Goal: Information Seeking & Learning: Check status

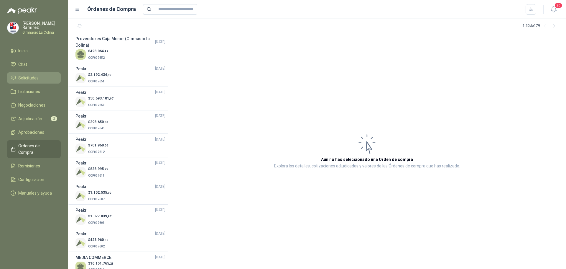
click at [34, 75] on span "Solicitudes" at bounding box center [28, 78] width 20 height 6
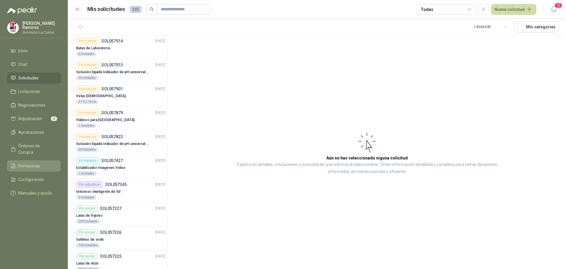
click at [20, 163] on span "Remisiones" at bounding box center [29, 166] width 22 height 6
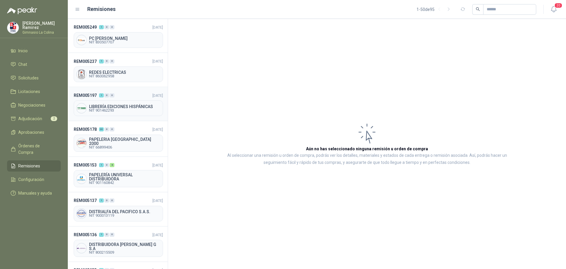
click at [119, 103] on div "LIBRERÍA EDICIONES HISPÁNICAS NIT 901462293" at bounding box center [118, 108] width 89 height 16
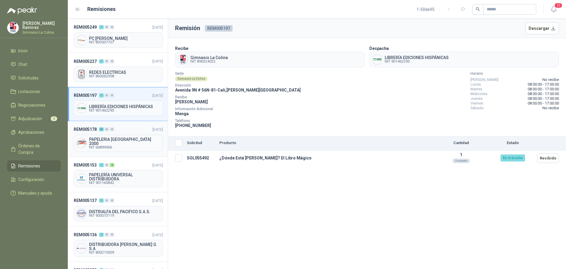
click at [122, 140] on span "PAPELERIA [GEOGRAPHIC_DATA] 2000" at bounding box center [124, 141] width 71 height 8
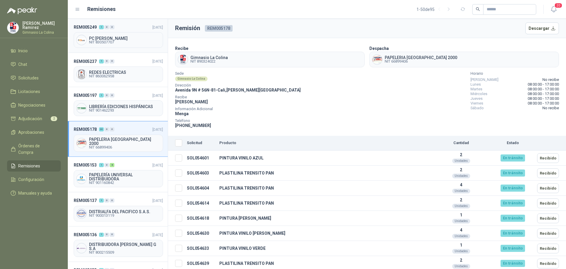
click at [108, 40] on span "NIT 830507707" at bounding box center [124, 42] width 71 height 4
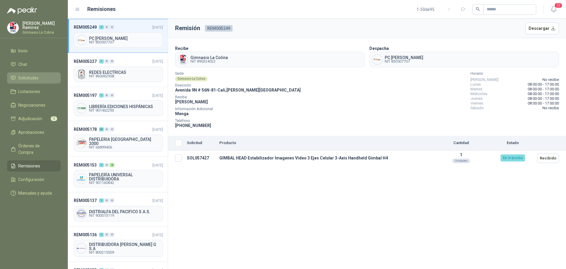
click at [31, 80] on span "Solicitudes" at bounding box center [28, 78] width 20 height 6
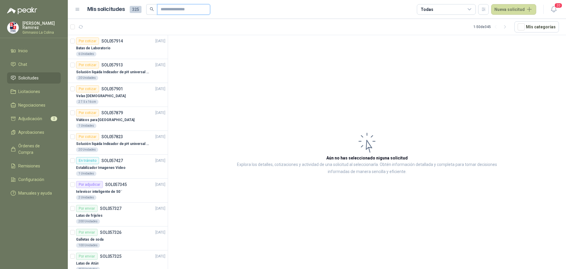
click at [184, 9] on input "text" at bounding box center [181, 9] width 41 height 10
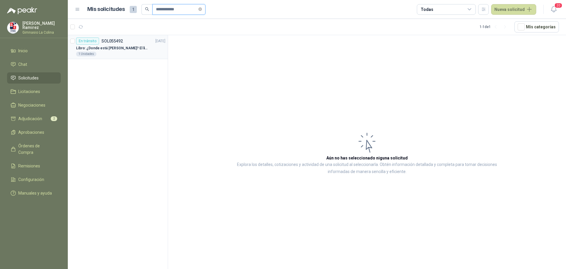
type input "**********"
click at [124, 43] on div "En [PERSON_NAME] SOL055492 [DATE]" at bounding box center [120, 40] width 89 height 7
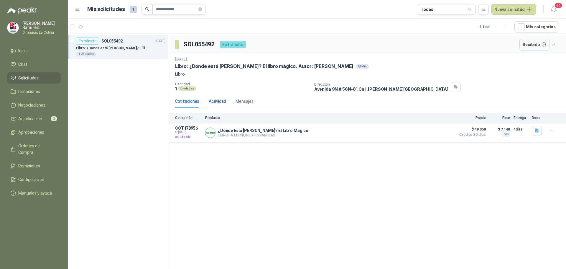
click at [221, 100] on div "Actividad" at bounding box center [217, 101] width 17 height 6
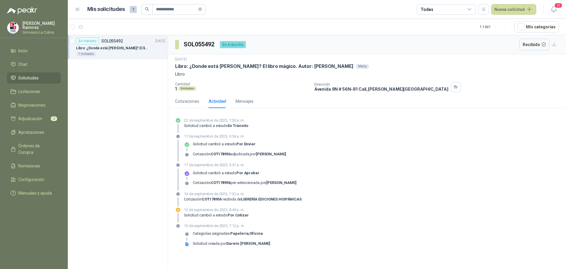
click at [40, 73] on link "Solicitudes" at bounding box center [34, 77] width 54 height 11
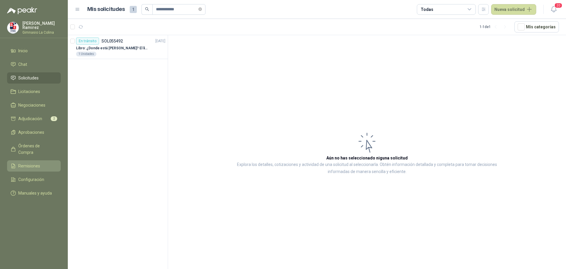
click at [27, 163] on span "Remisiones" at bounding box center [29, 166] width 22 height 6
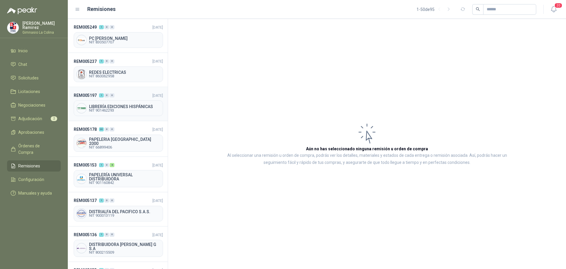
click at [126, 106] on span "LIBRERÍA EDICIONES HISPÁNICAS" at bounding box center [124, 106] width 71 height 4
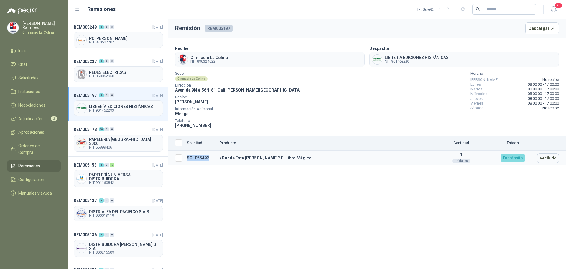
drag, startPoint x: 188, startPoint y: 156, endPoint x: 213, endPoint y: 157, distance: 25.4
click at [213, 157] on td "SOL055492" at bounding box center [201, 157] width 32 height 15
copy td "SOL055492"
click at [23, 75] on span "Solicitudes" at bounding box center [28, 78] width 20 height 6
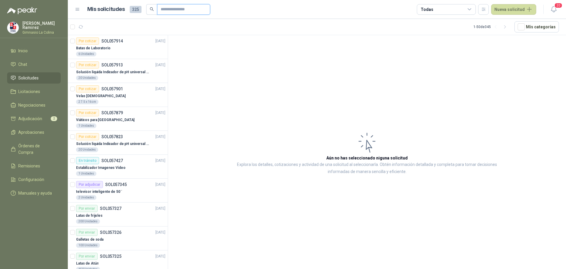
click at [171, 7] on input "text" at bounding box center [181, 9] width 41 height 10
paste input "*********"
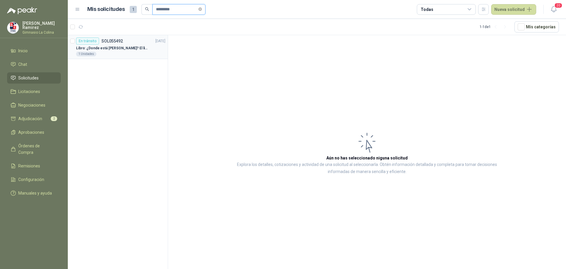
type input "*********"
click at [121, 50] on p "Libro: ¿Donde está [PERSON_NAME]? El libro mágico. Autor: [PERSON_NAME]" at bounding box center [112, 48] width 73 height 6
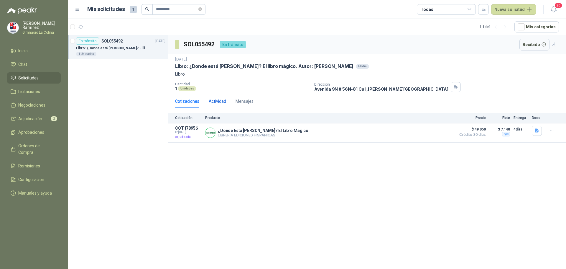
click at [219, 102] on div "Actividad" at bounding box center [217, 101] width 17 height 6
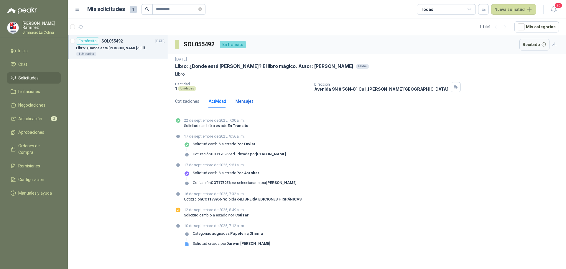
click at [250, 100] on div "Mensajes" at bounding box center [245, 101] width 18 height 6
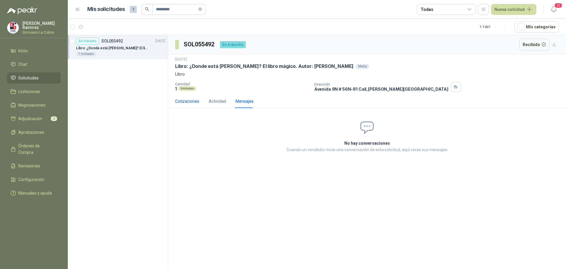
click at [183, 101] on div "Cotizaciones" at bounding box center [187, 101] width 24 height 6
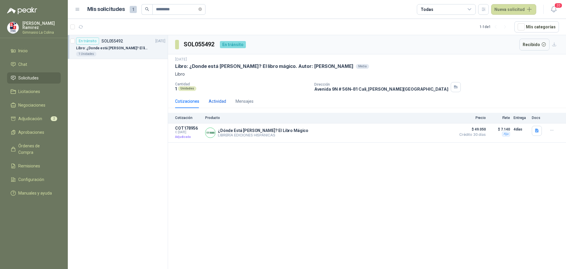
click at [220, 101] on div "Actividad" at bounding box center [217, 101] width 17 height 6
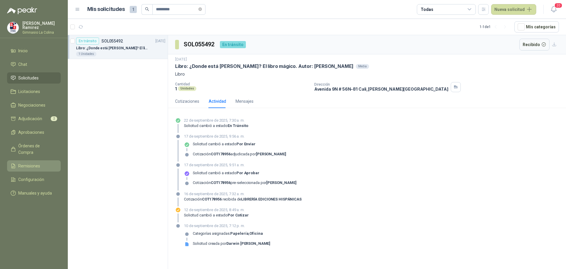
click at [28, 163] on span "Remisiones" at bounding box center [29, 166] width 22 height 6
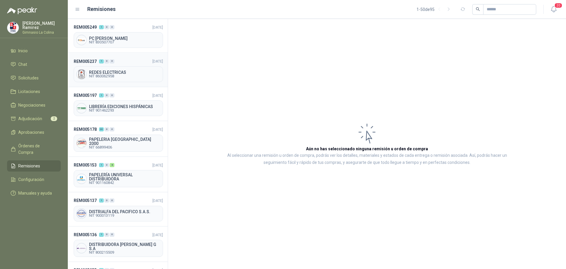
click at [117, 74] on span "REDES ELECTRICAS" at bounding box center [124, 72] width 71 height 4
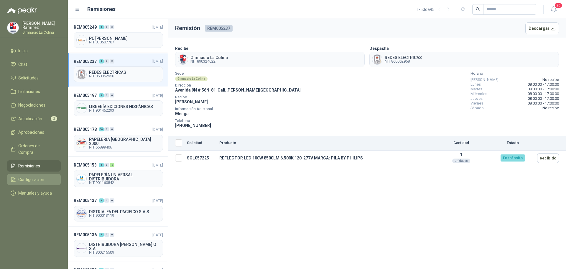
click at [30, 176] on span "Configuración" at bounding box center [31, 179] width 26 height 6
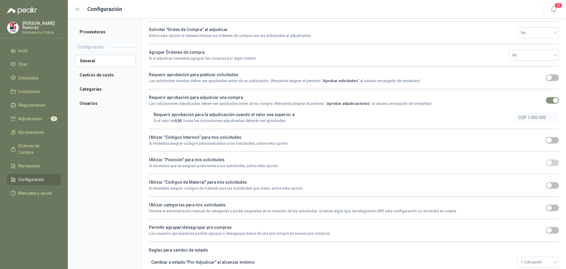
scroll to position [79, 0]
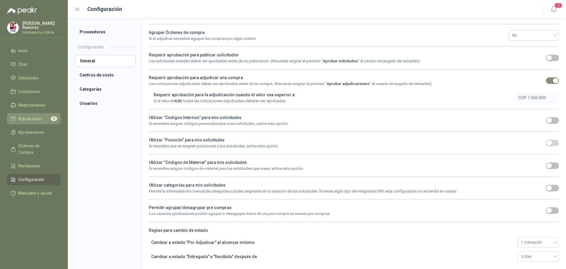
click at [38, 116] on span "Adjudicación" at bounding box center [30, 118] width 24 height 6
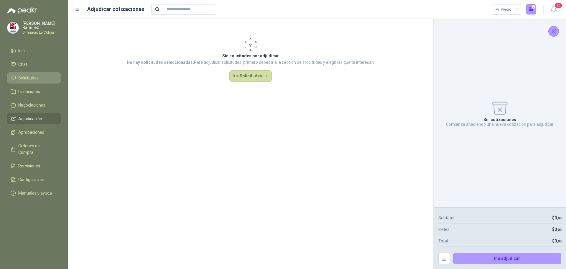
click at [32, 75] on span "Solicitudes" at bounding box center [28, 78] width 20 height 6
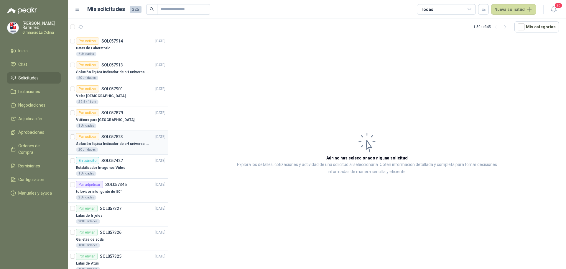
click at [99, 147] on div "Solución liquida Indicador de pH universal de 500ml o 20 de 25ml (no tiras de p…" at bounding box center [120, 143] width 89 height 7
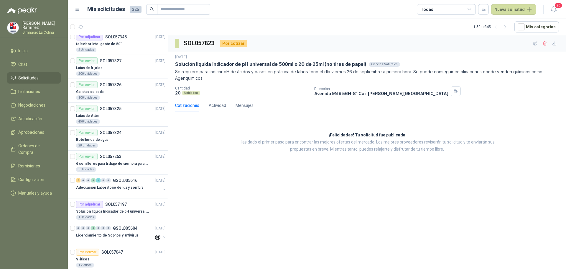
scroll to position [177, 0]
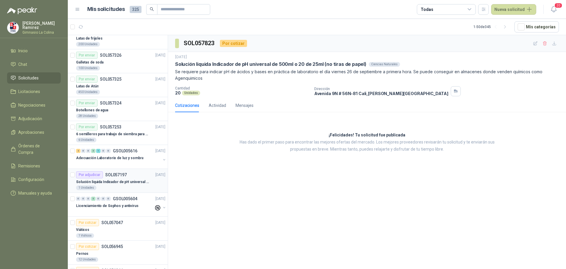
click at [101, 184] on p "Solución liquida Indicador de pH universal de 500ml o 20 de 25ml (no tiras de p…" at bounding box center [112, 182] width 73 height 6
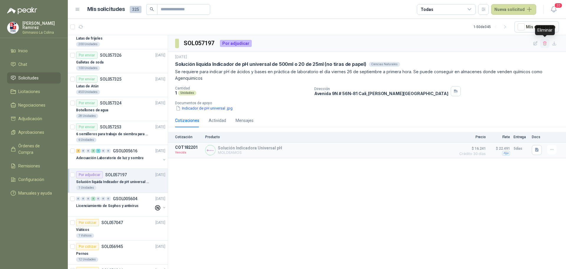
click at [545, 43] on icon "button" at bounding box center [544, 43] width 3 height 4
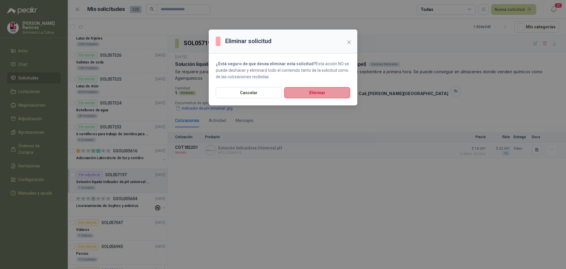
click at [307, 93] on button "Eliminar" at bounding box center [317, 92] width 66 height 11
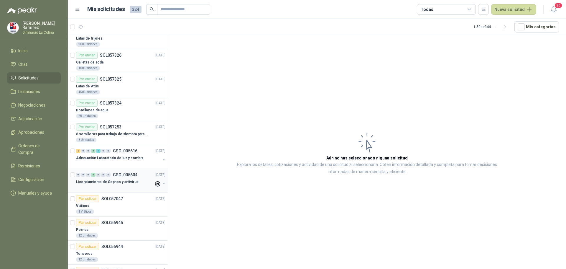
click at [109, 186] on div at bounding box center [115, 187] width 78 height 5
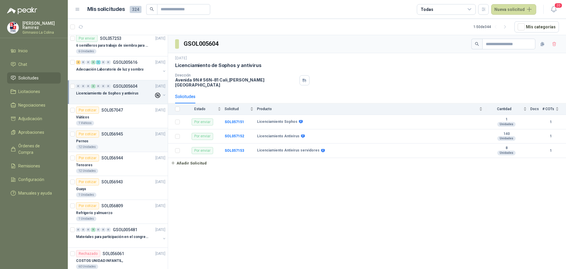
scroll to position [295, 0]
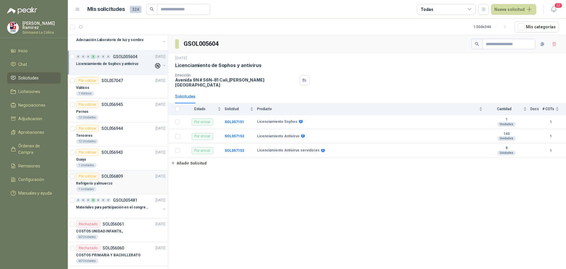
click at [113, 177] on p "SOL056809" at bounding box center [112, 176] width 22 height 4
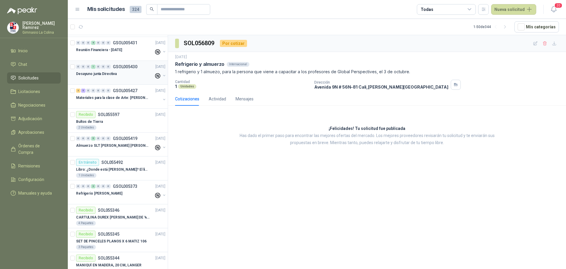
scroll to position [649, 0]
